Goal: Information Seeking & Learning: Learn about a topic

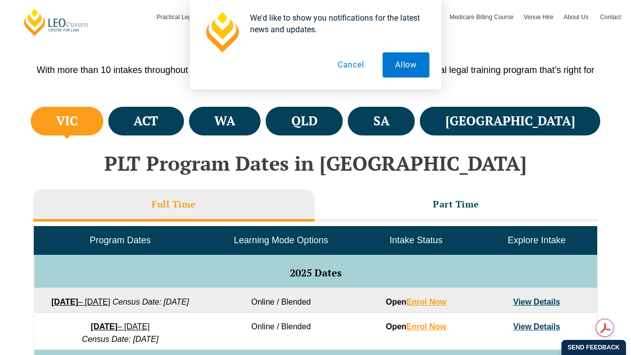
click at [359, 71] on button "Cancel" at bounding box center [351, 64] width 52 height 25
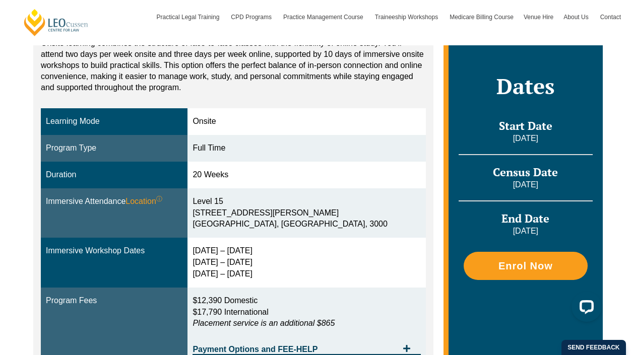
scroll to position [229, 0]
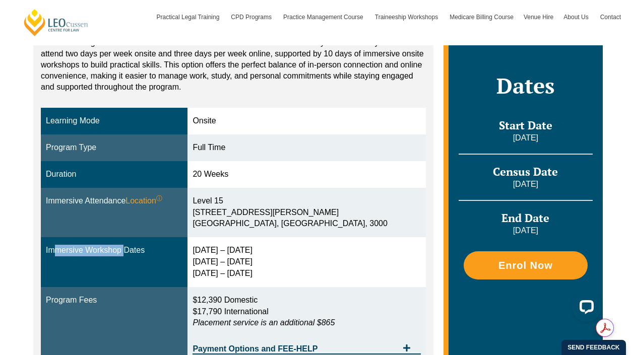
drag, startPoint x: 47, startPoint y: 253, endPoint x: 119, endPoint y: 254, distance: 72.1
click at [119, 254] on div "Immersive Workshop Dates" at bounding box center [114, 251] width 137 height 12
click at [121, 253] on div "Immersive Workshop Dates" at bounding box center [114, 251] width 137 height 12
drag, startPoint x: 122, startPoint y: 252, endPoint x: 47, endPoint y: 253, distance: 75.1
click at [47, 253] on div "Immersive Workshop Dates" at bounding box center [114, 251] width 137 height 12
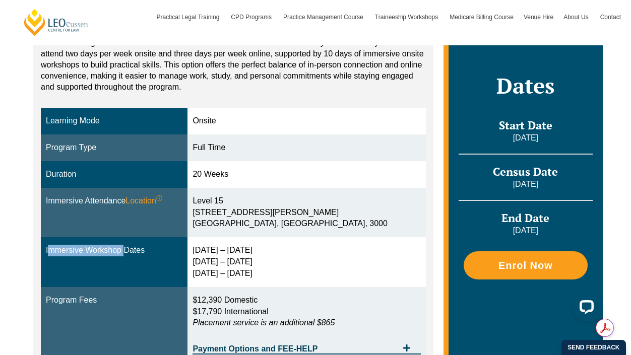
copy div "Immersive Workshop"
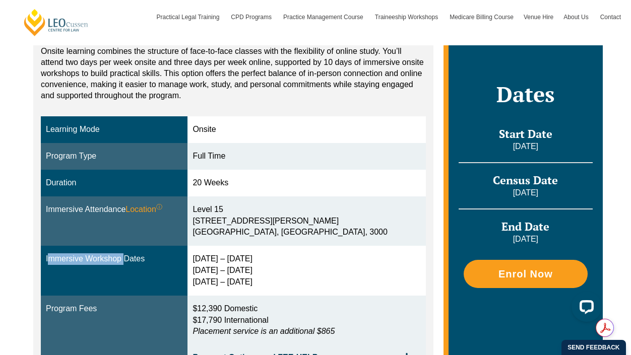
scroll to position [175, 0]
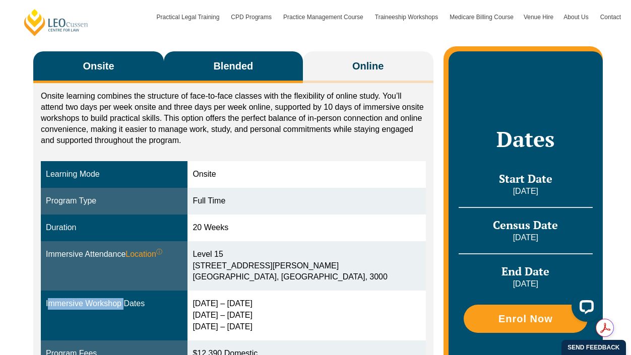
click at [225, 62] on span "Blended" at bounding box center [233, 66] width 40 height 14
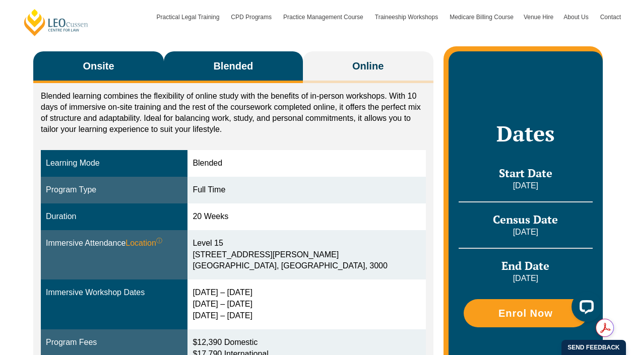
click at [129, 77] on button "Onsite" at bounding box center [98, 67] width 131 height 32
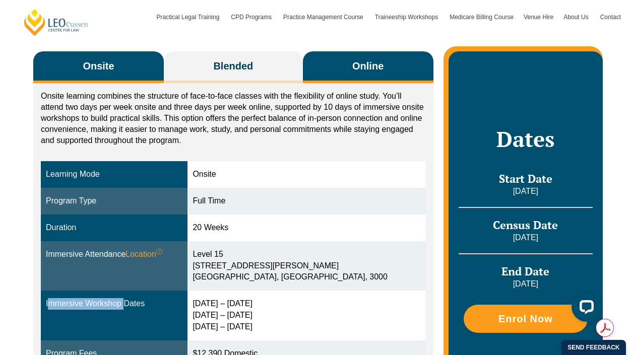
click at [349, 80] on button "Online" at bounding box center [368, 67] width 131 height 32
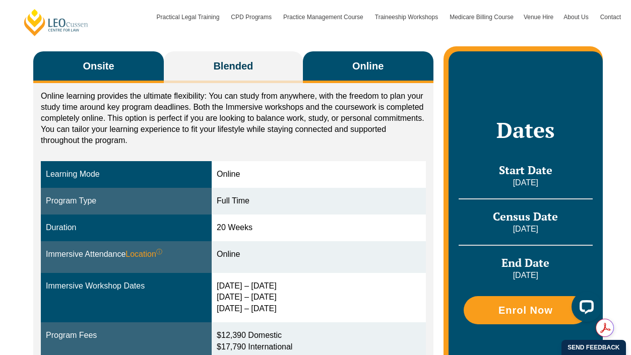
click at [131, 58] on button "Onsite" at bounding box center [98, 67] width 131 height 32
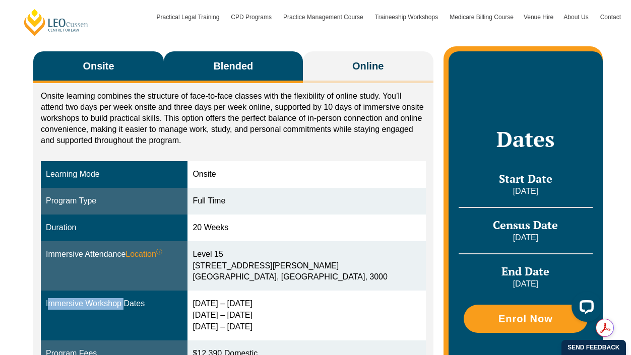
click at [249, 69] on span "Blended" at bounding box center [233, 66] width 40 height 14
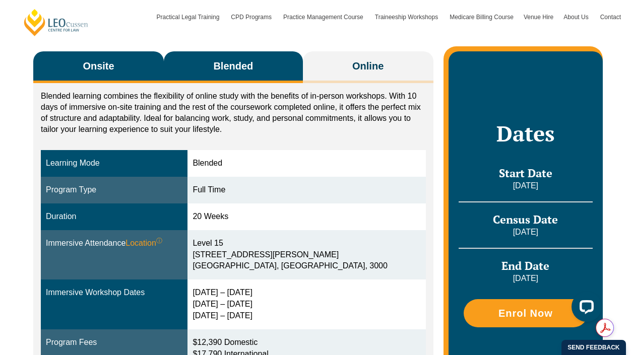
click at [102, 70] on span "Onsite" at bounding box center [98, 66] width 31 height 14
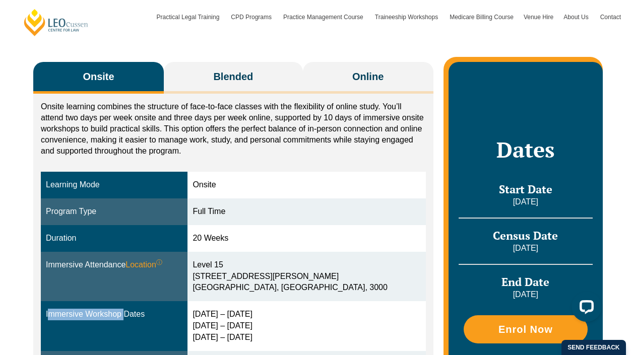
scroll to position [164, 0]
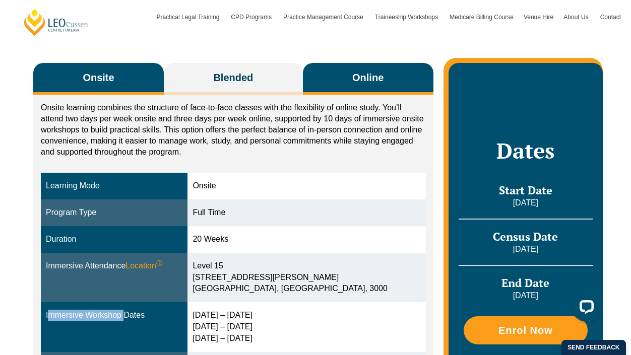
click at [356, 74] on span "Online" at bounding box center [367, 78] width 31 height 14
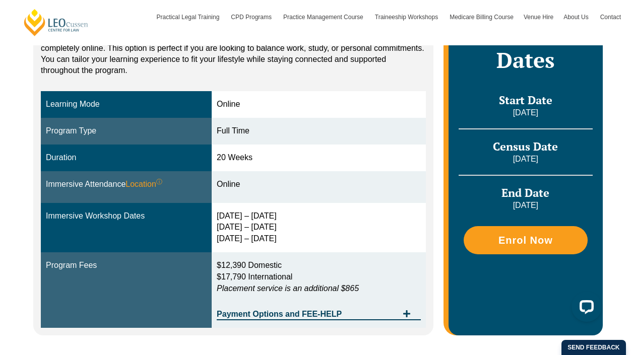
scroll to position [244, 0]
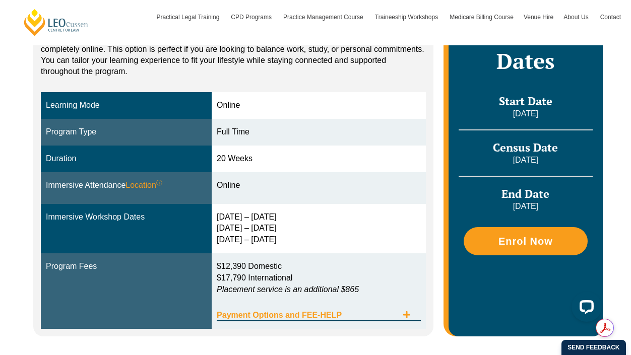
click at [324, 318] on span "Payment Options and FEE-HELP" at bounding box center [307, 315] width 181 height 8
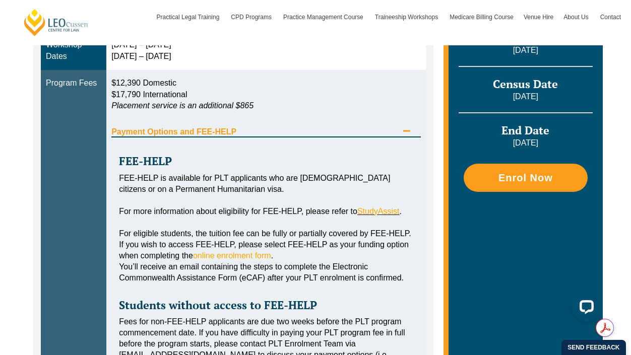
scroll to position [175, 0]
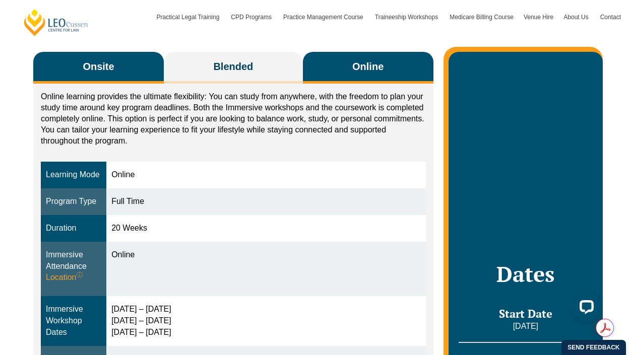
click at [145, 69] on button "Onsite" at bounding box center [98, 68] width 131 height 32
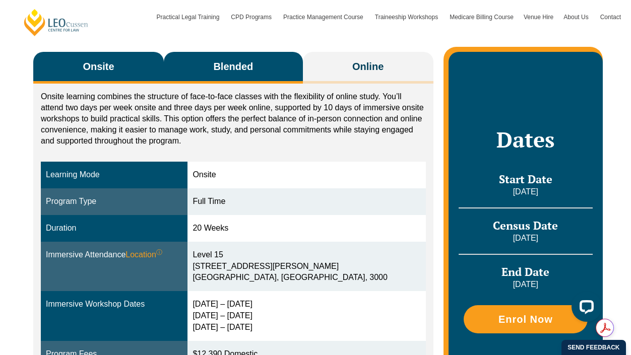
click at [283, 71] on button "Blended" at bounding box center [233, 68] width 139 height 32
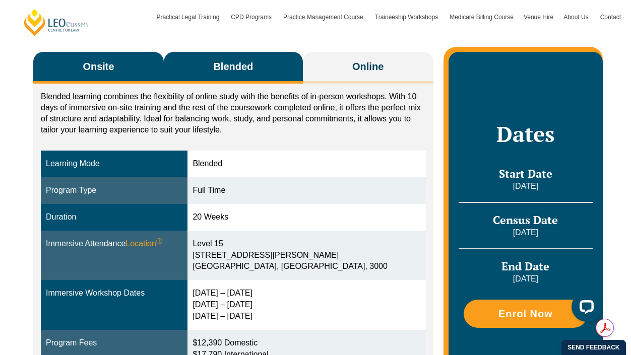
click at [136, 62] on button "Onsite" at bounding box center [98, 68] width 131 height 32
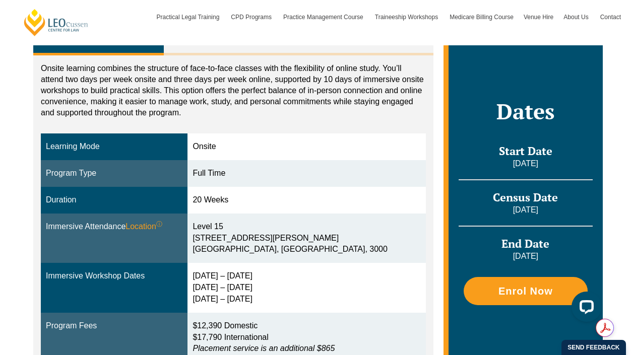
scroll to position [204, 0]
